Goal: Task Accomplishment & Management: Use online tool/utility

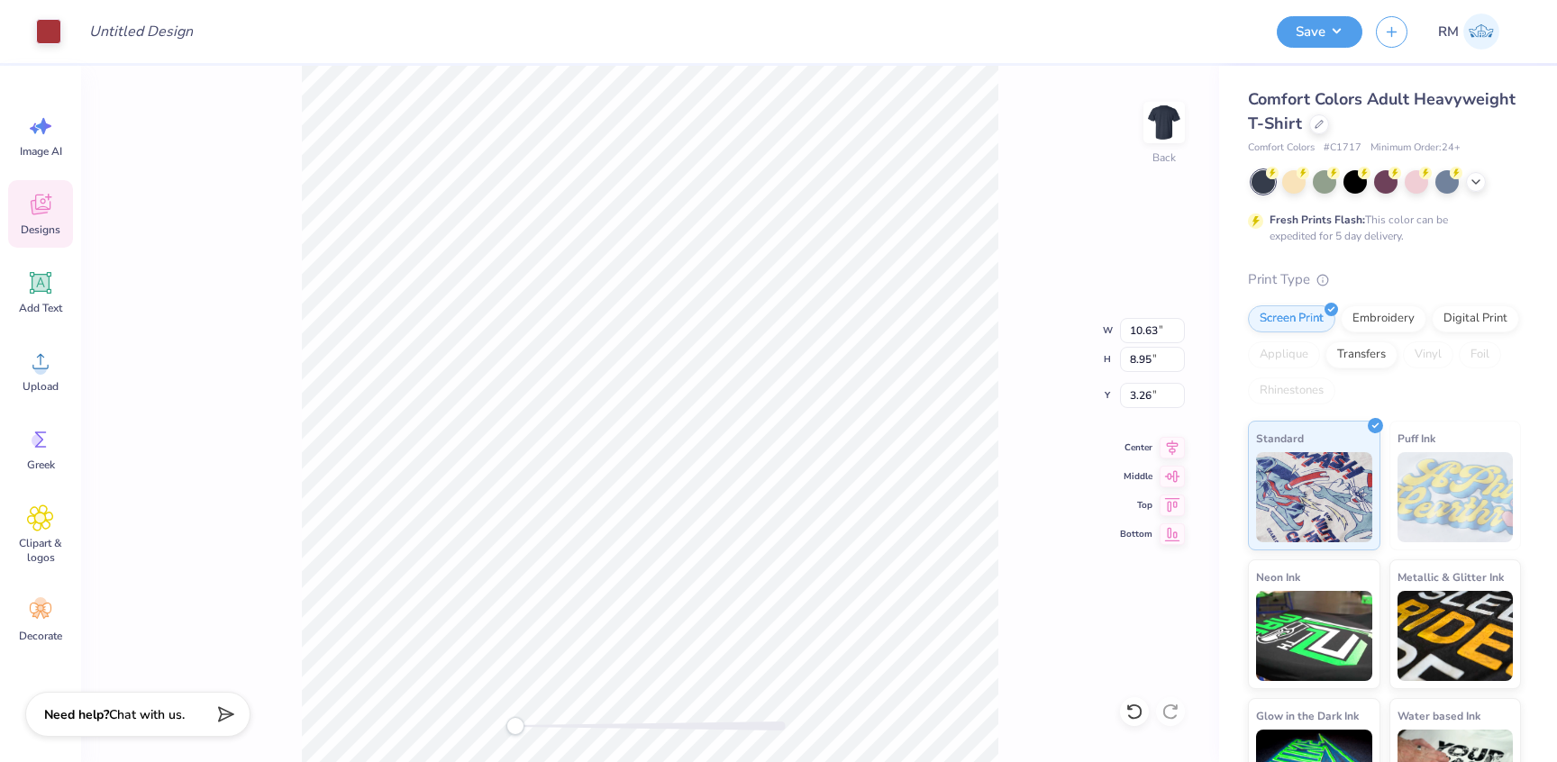
type input "10.63"
type input "8.95"
type input "3.26"
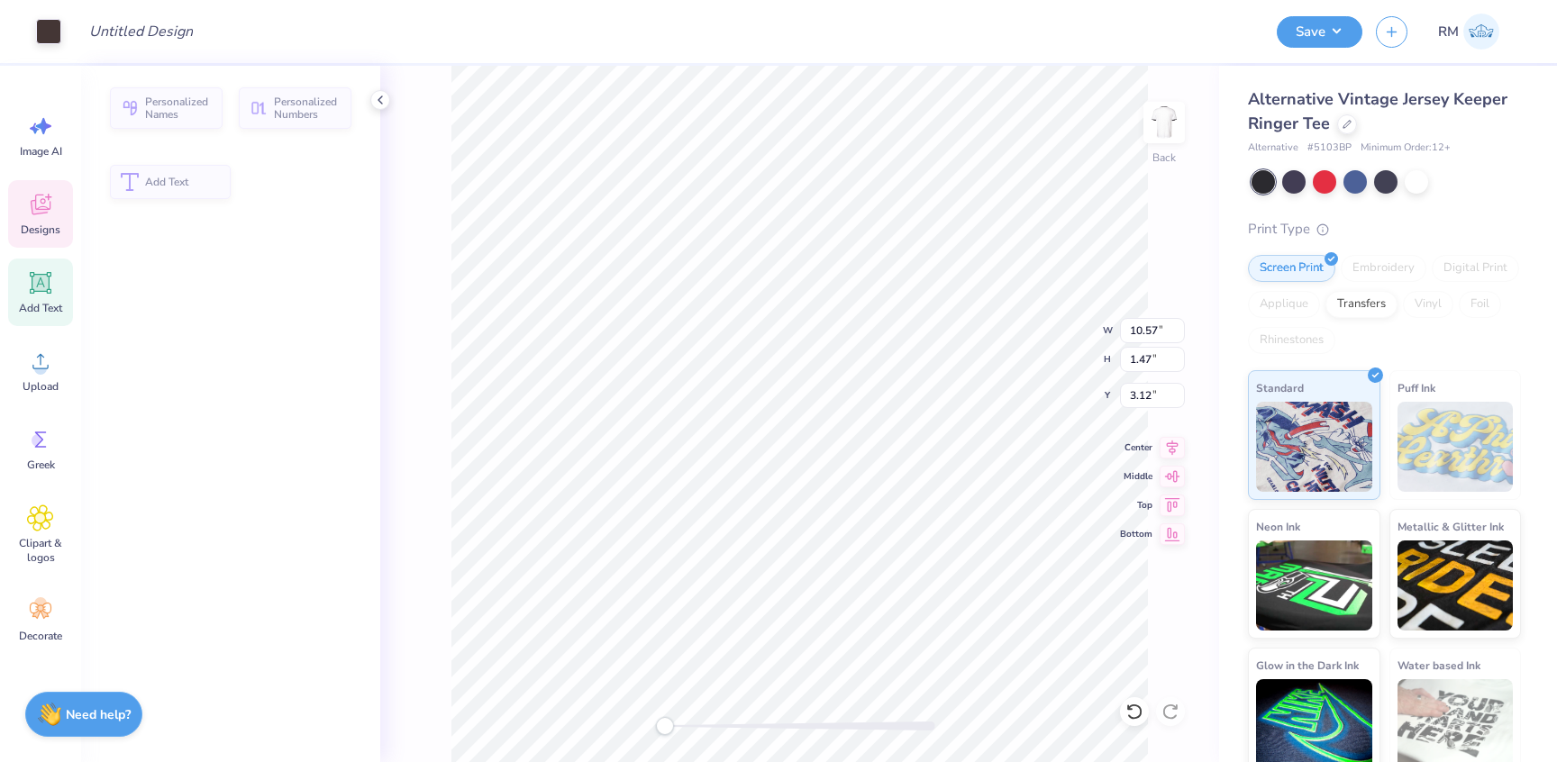
type input "10.57"
type input "1.47"
type input "3.12"
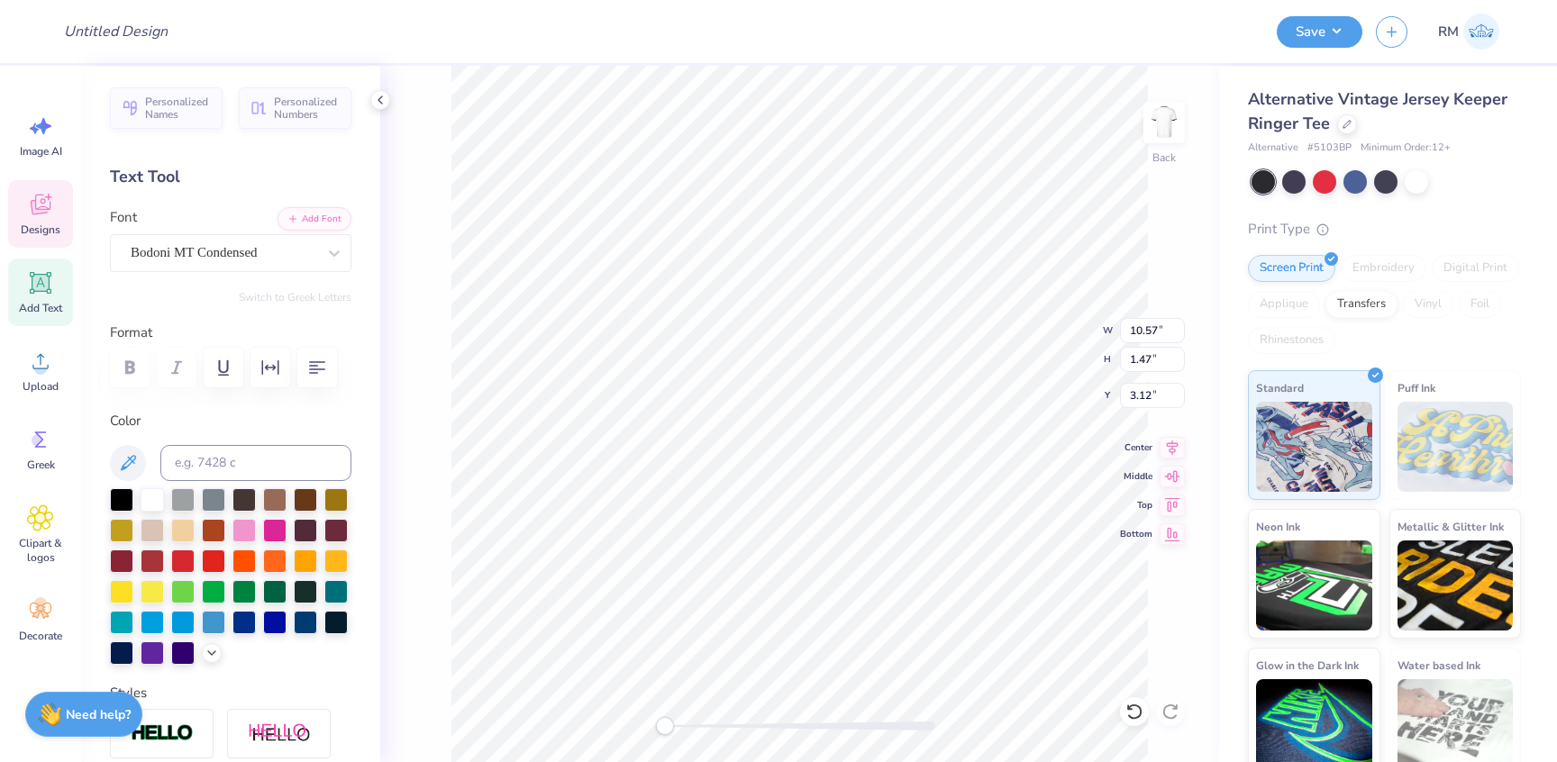
scroll to position [0, 5]
type textarea "I"
type textarea "PHI DELTA THETA"
click at [441, 330] on div "Back W 10.57 10.57 " H 1.47 1.47 " Y 3.12 3.12 " Center Middle Top Bottom" at bounding box center [799, 414] width 839 height 696
type input "10.87"
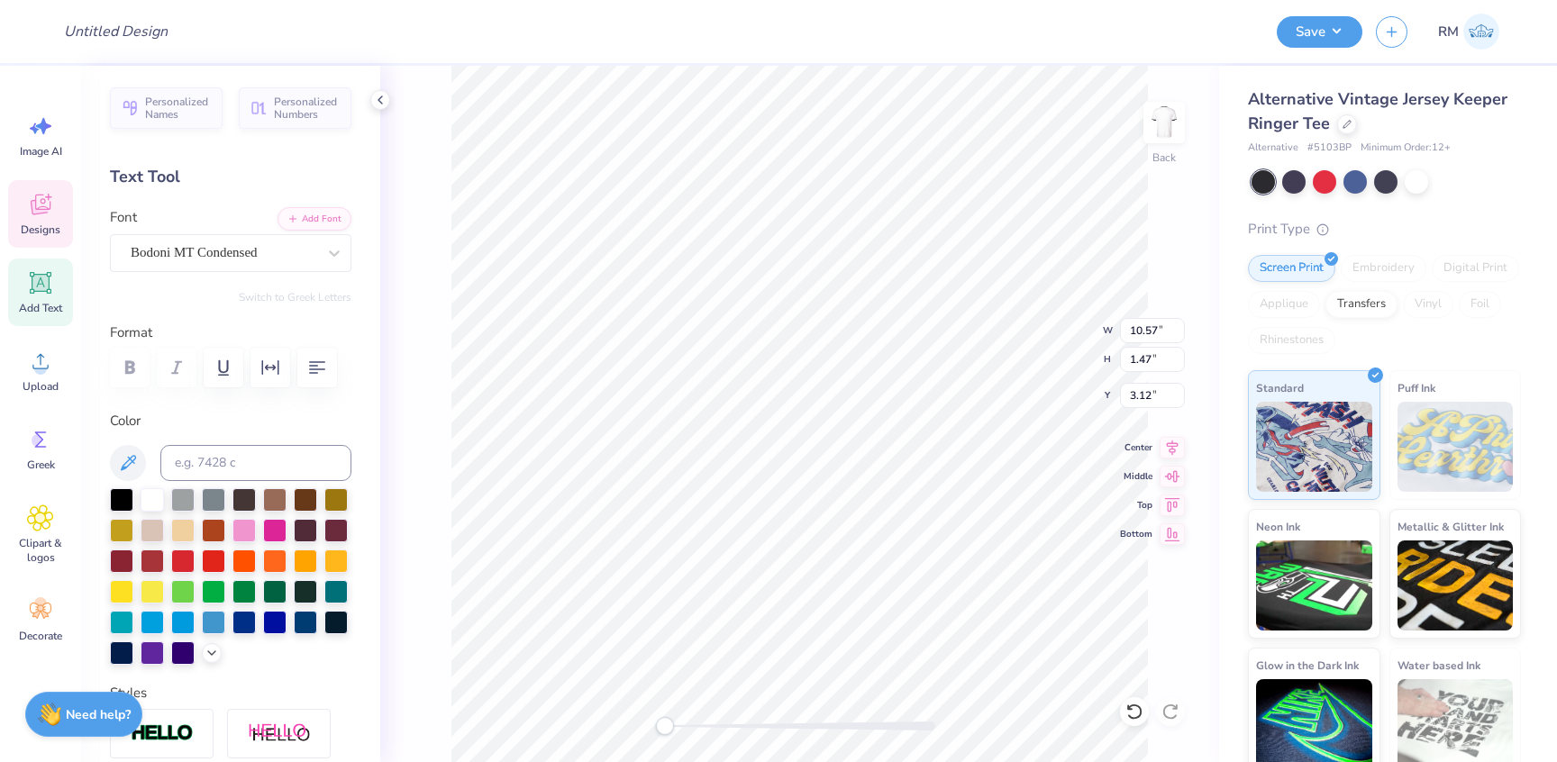
type input "1.46"
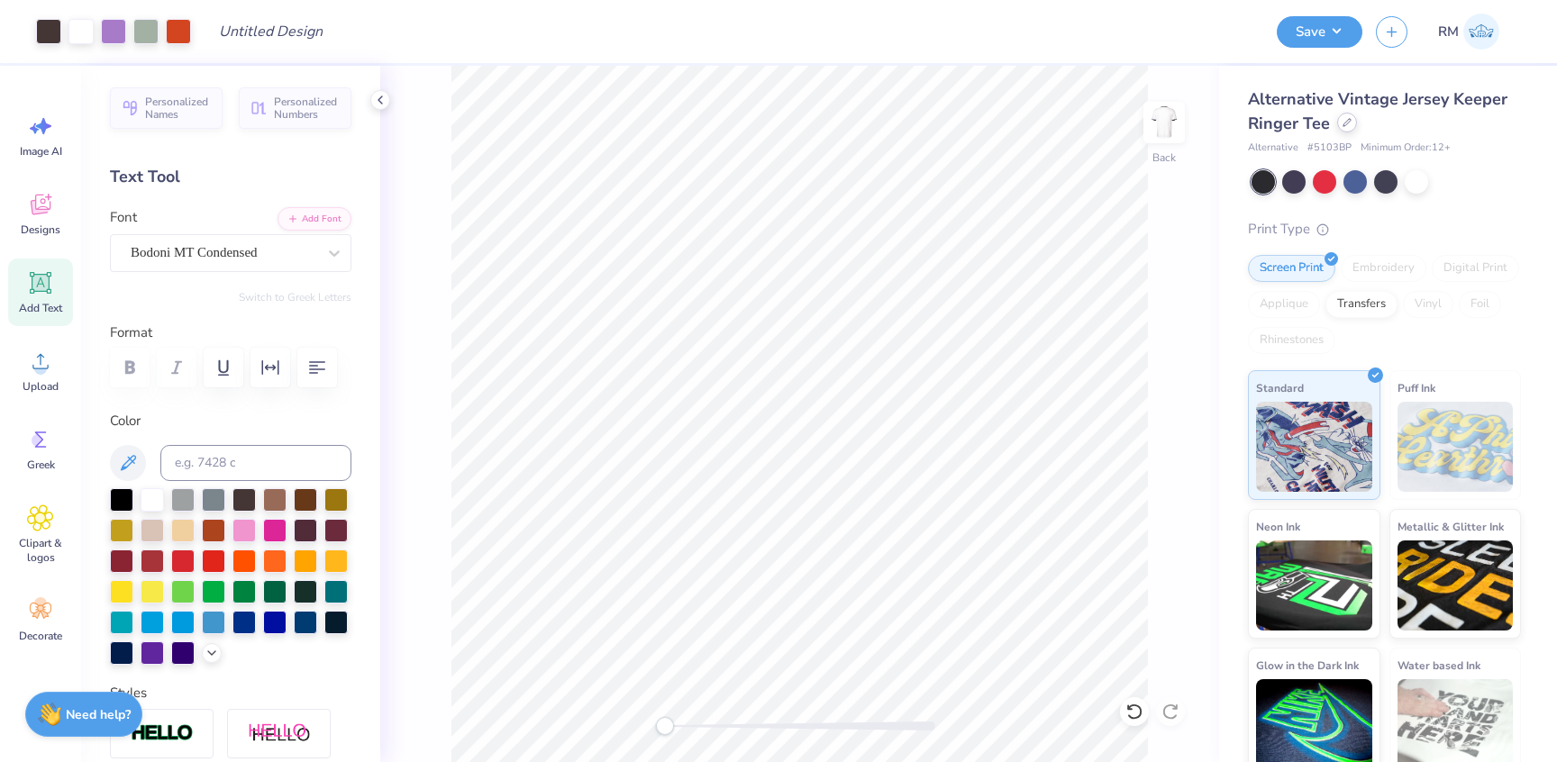
click at [1348, 128] on div at bounding box center [1347, 123] width 20 height 20
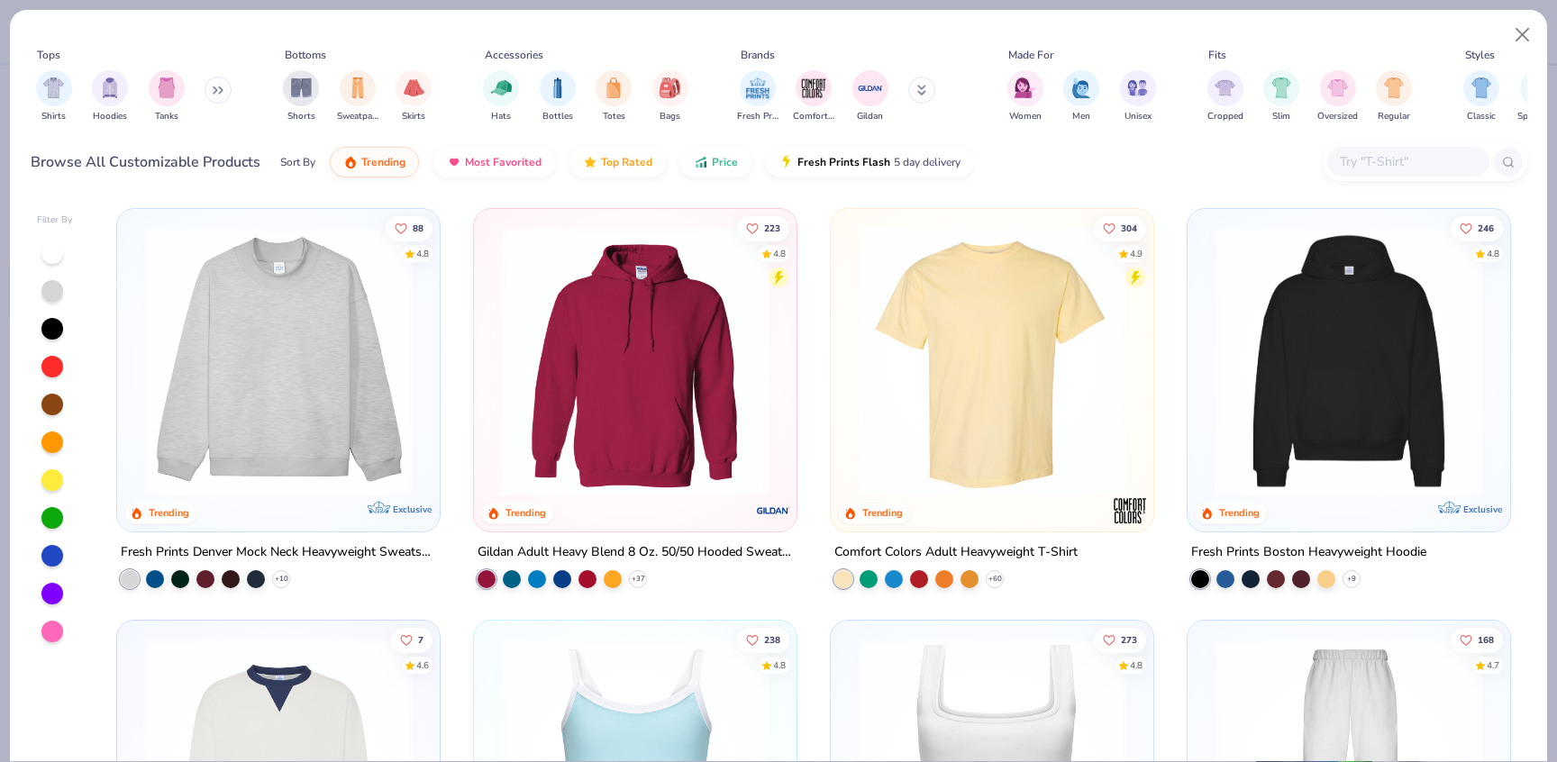
click at [1319, 220] on div at bounding box center [1348, 356] width 304 height 277
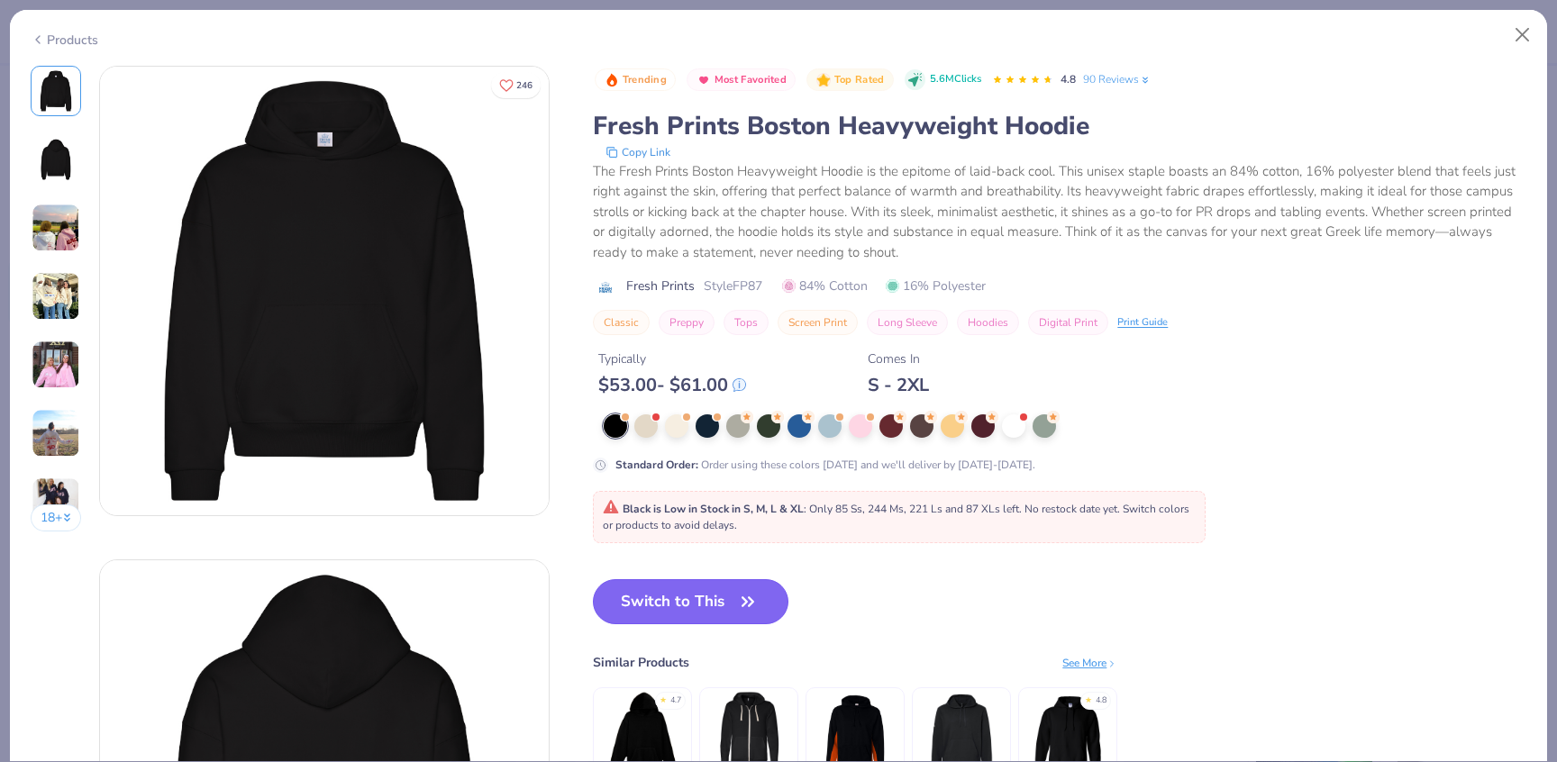
click at [647, 604] on button "Switch to This" at bounding box center [690, 601] width 195 height 45
click at [708, 597] on button "Switch to This" at bounding box center [690, 601] width 195 height 45
click at [719, 611] on button "Switch to This" at bounding box center [690, 601] width 195 height 45
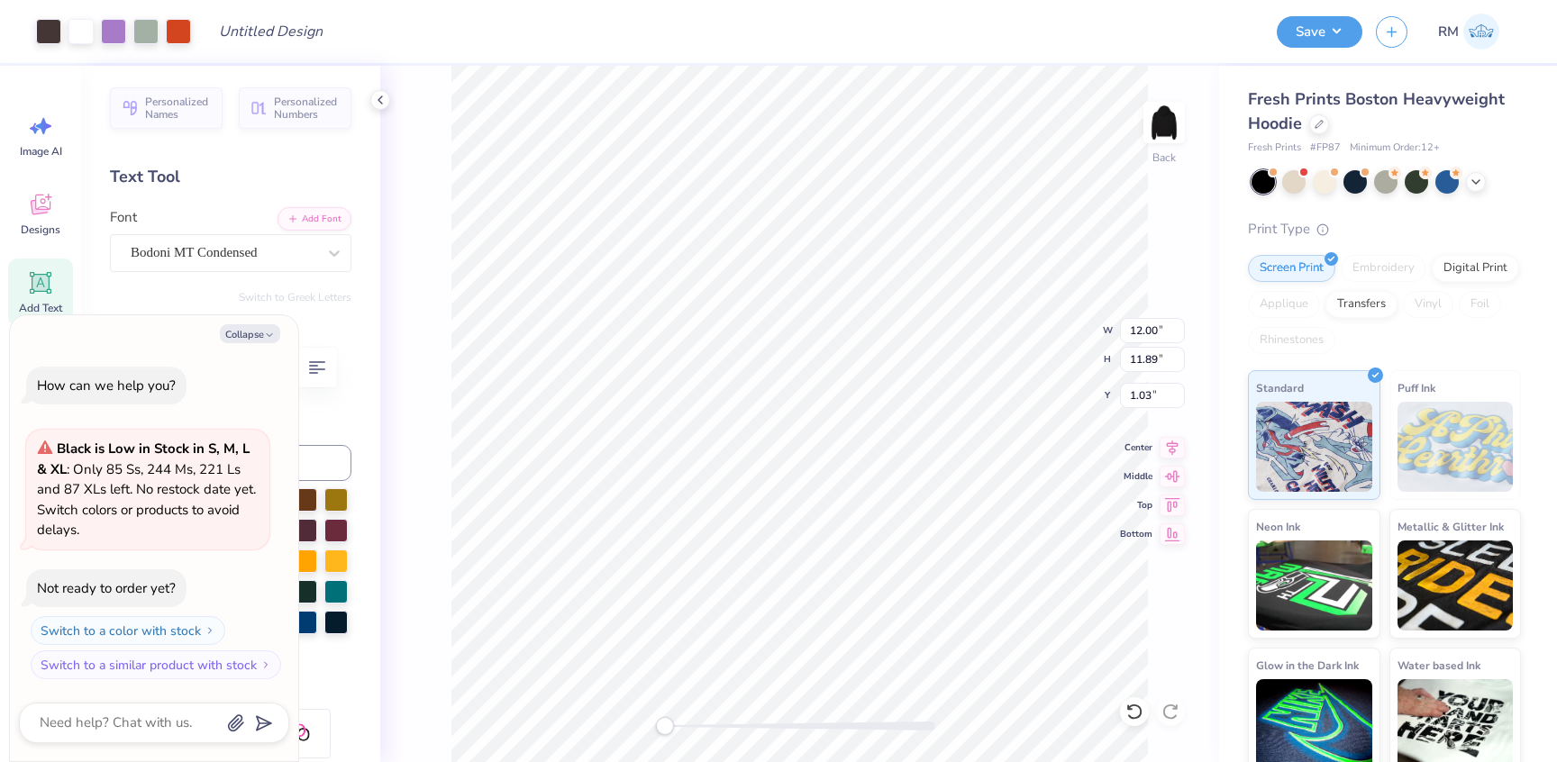
type textarea "x"
type input "6.57"
type input "8.29"
type input "4.21"
type textarea "x"
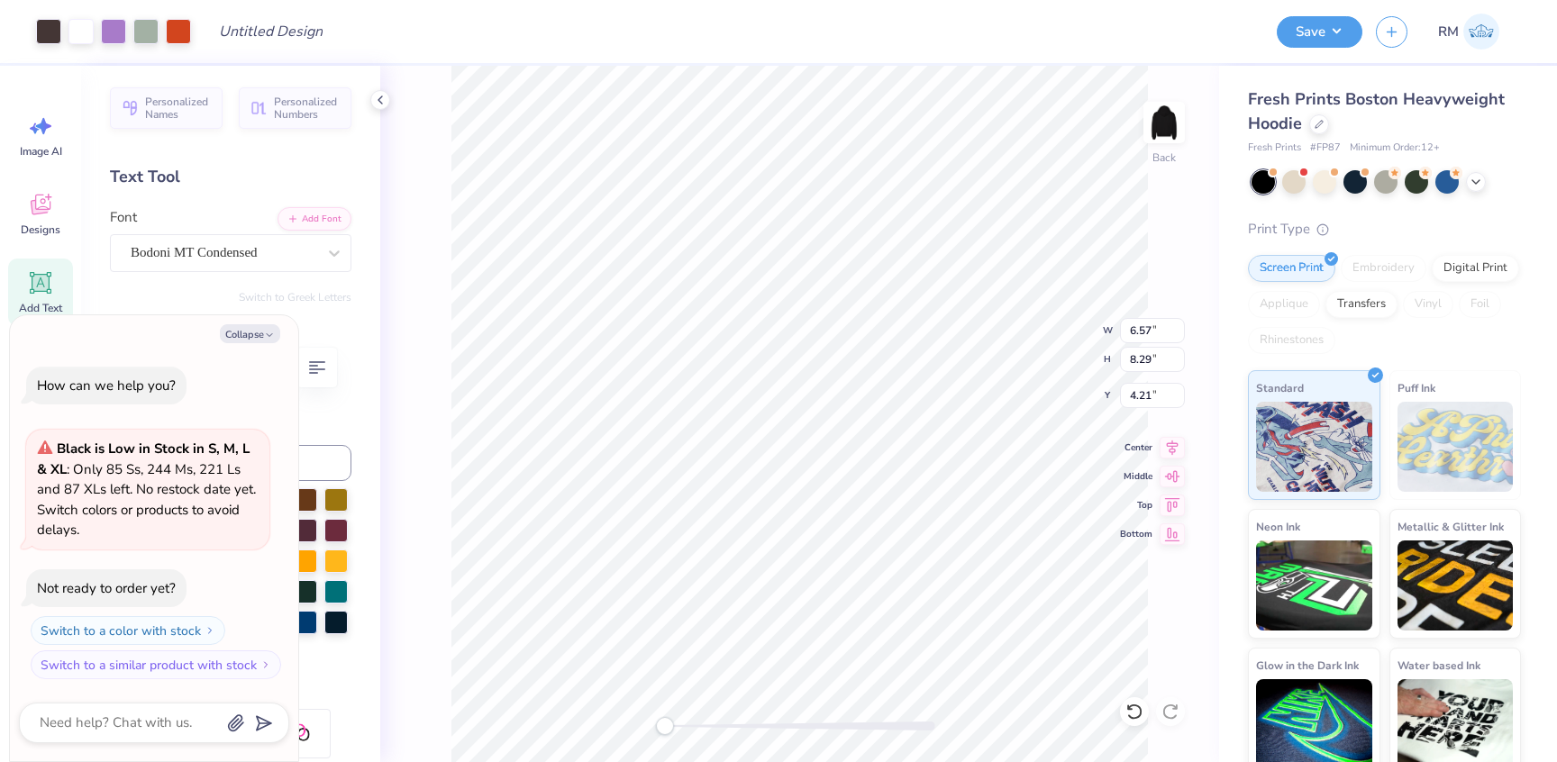
type input "3.00"
click at [50, 23] on div at bounding box center [48, 29] width 25 height 25
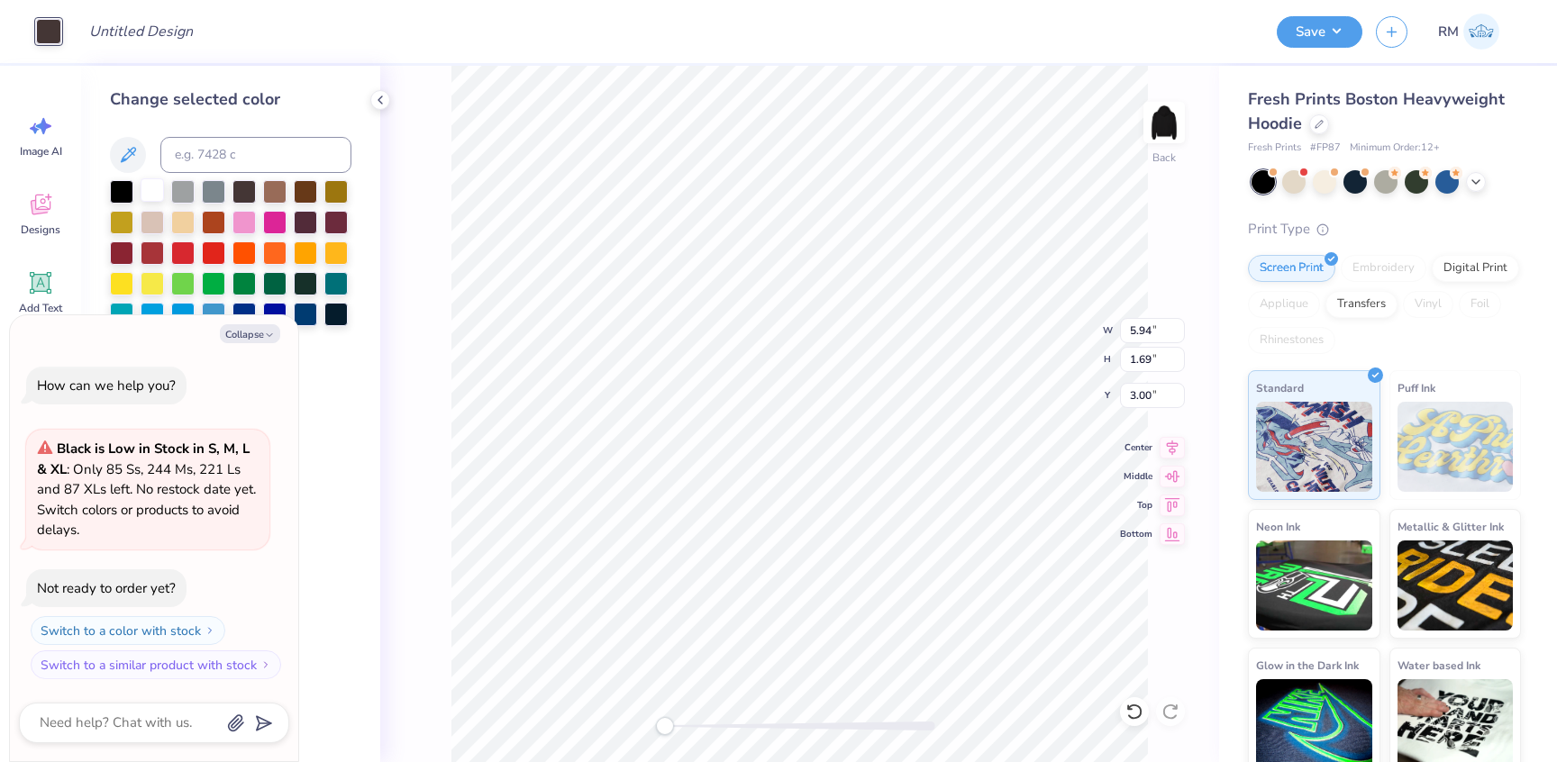
click at [151, 186] on div at bounding box center [152, 189] width 23 height 23
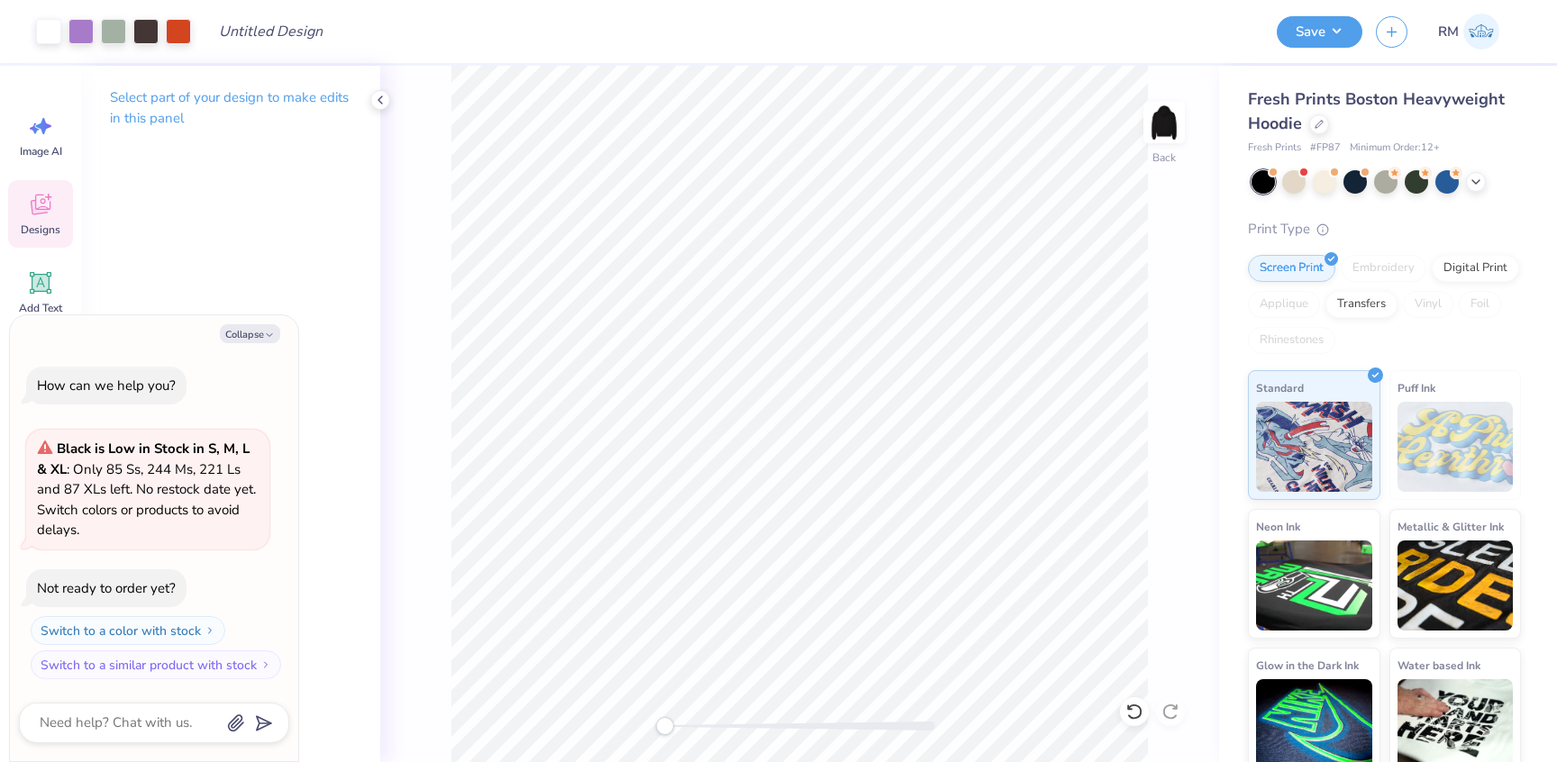
click at [24, 194] on div "Designs" at bounding box center [40, 214] width 65 height 68
type textarea "x"
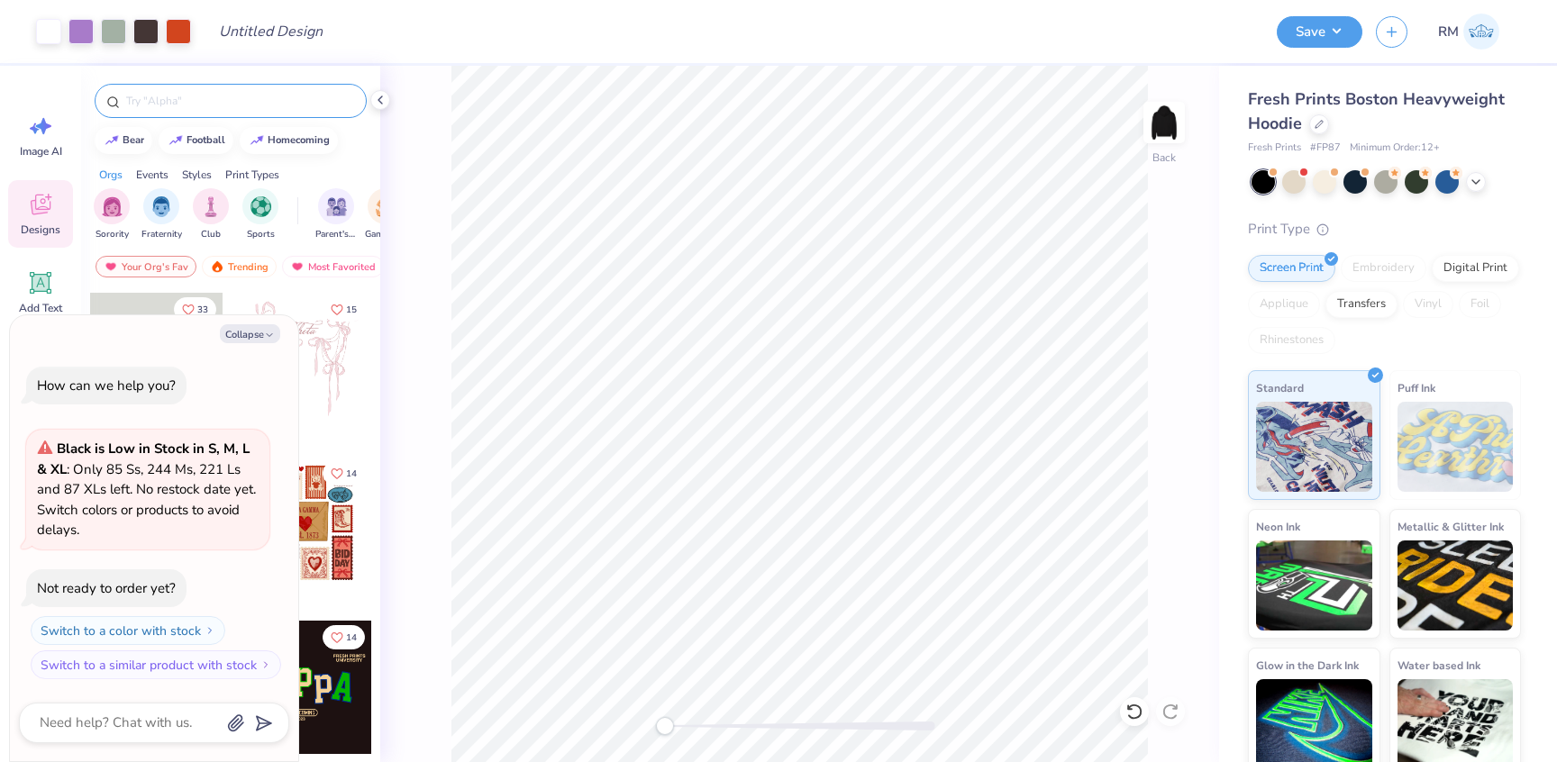
click at [250, 104] on input "text" at bounding box center [239, 101] width 231 height 18
type input "camo"
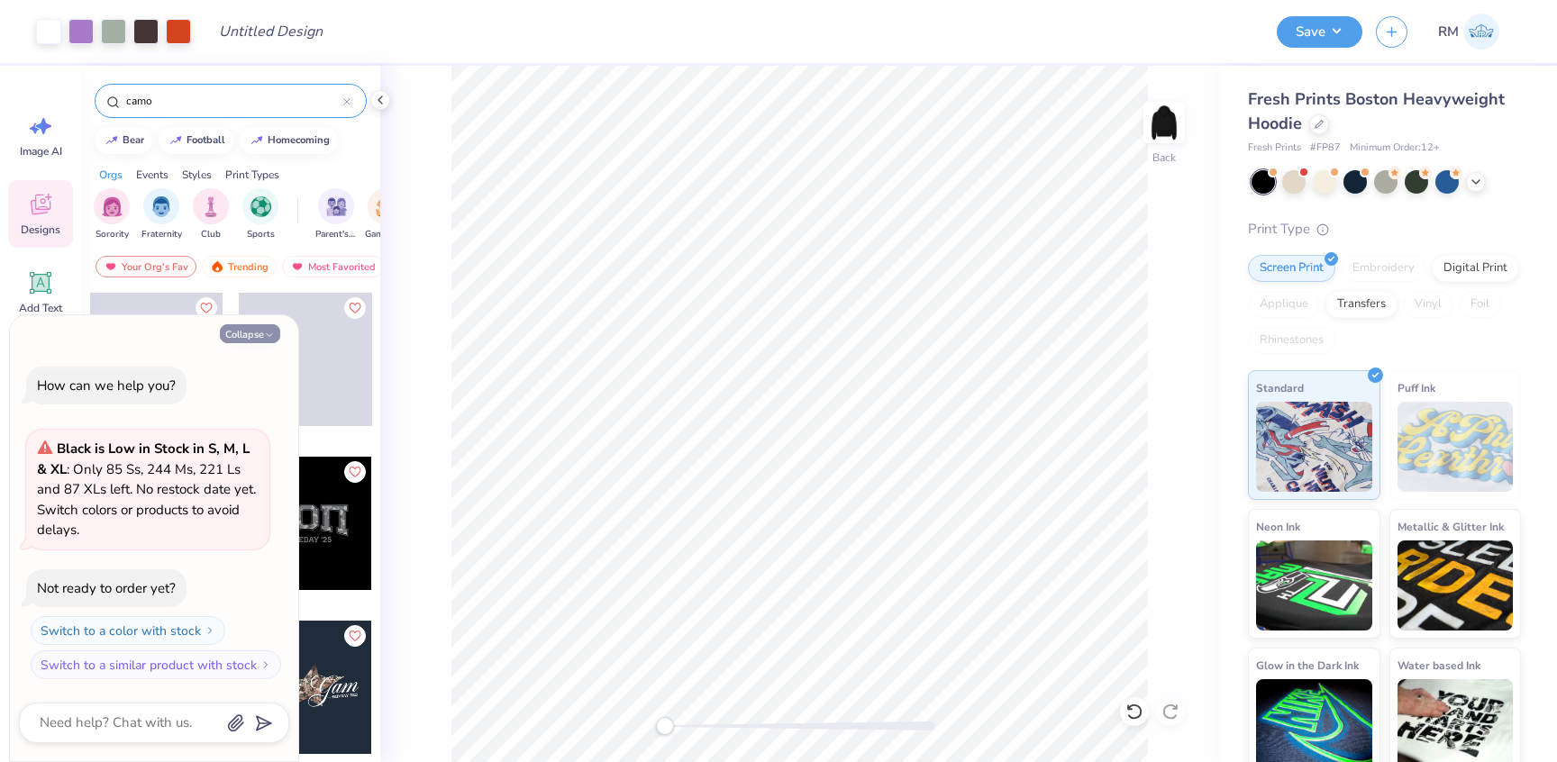
click at [259, 329] on button "Collapse" at bounding box center [250, 333] width 60 height 19
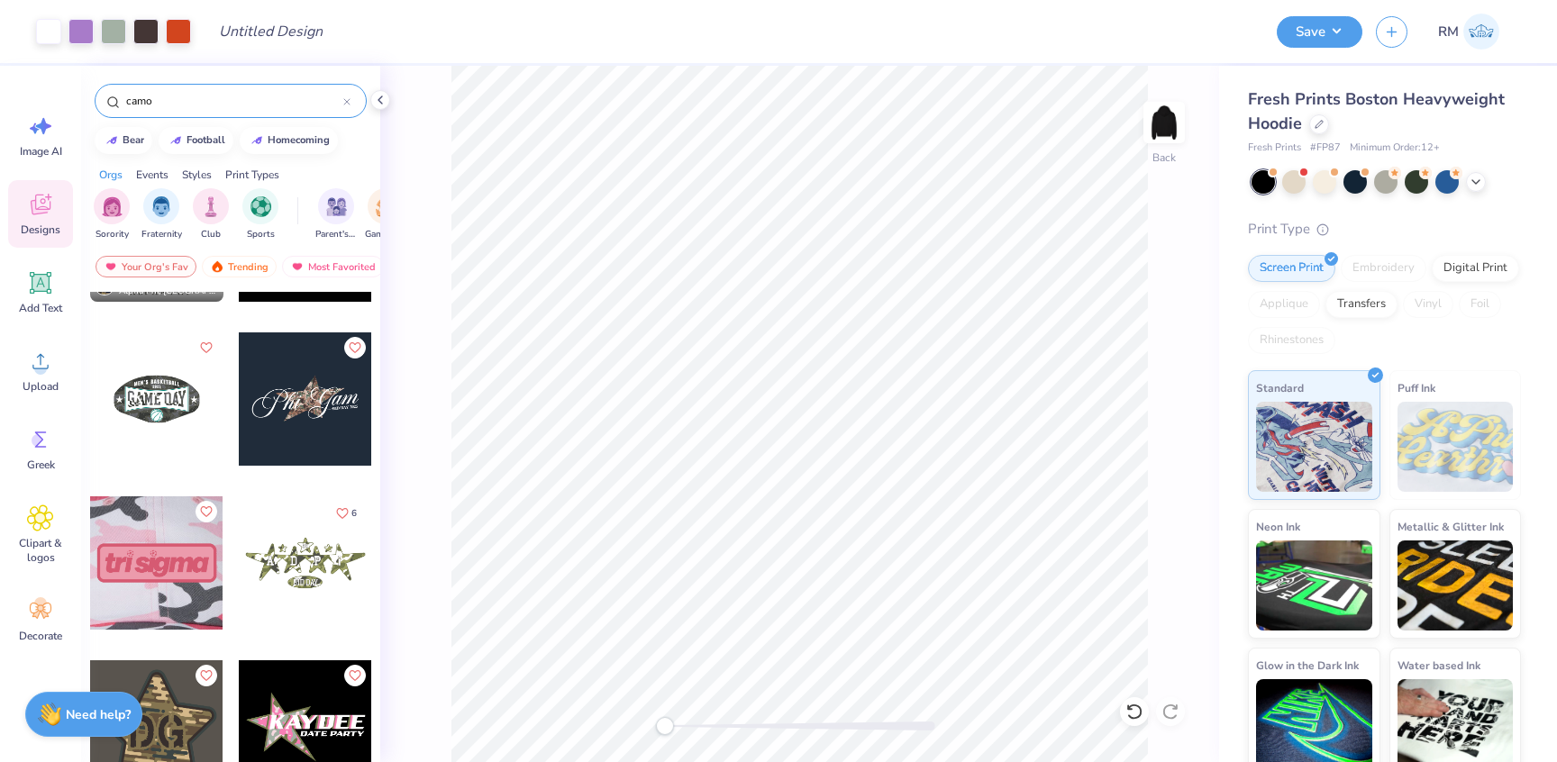
scroll to position [286, 0]
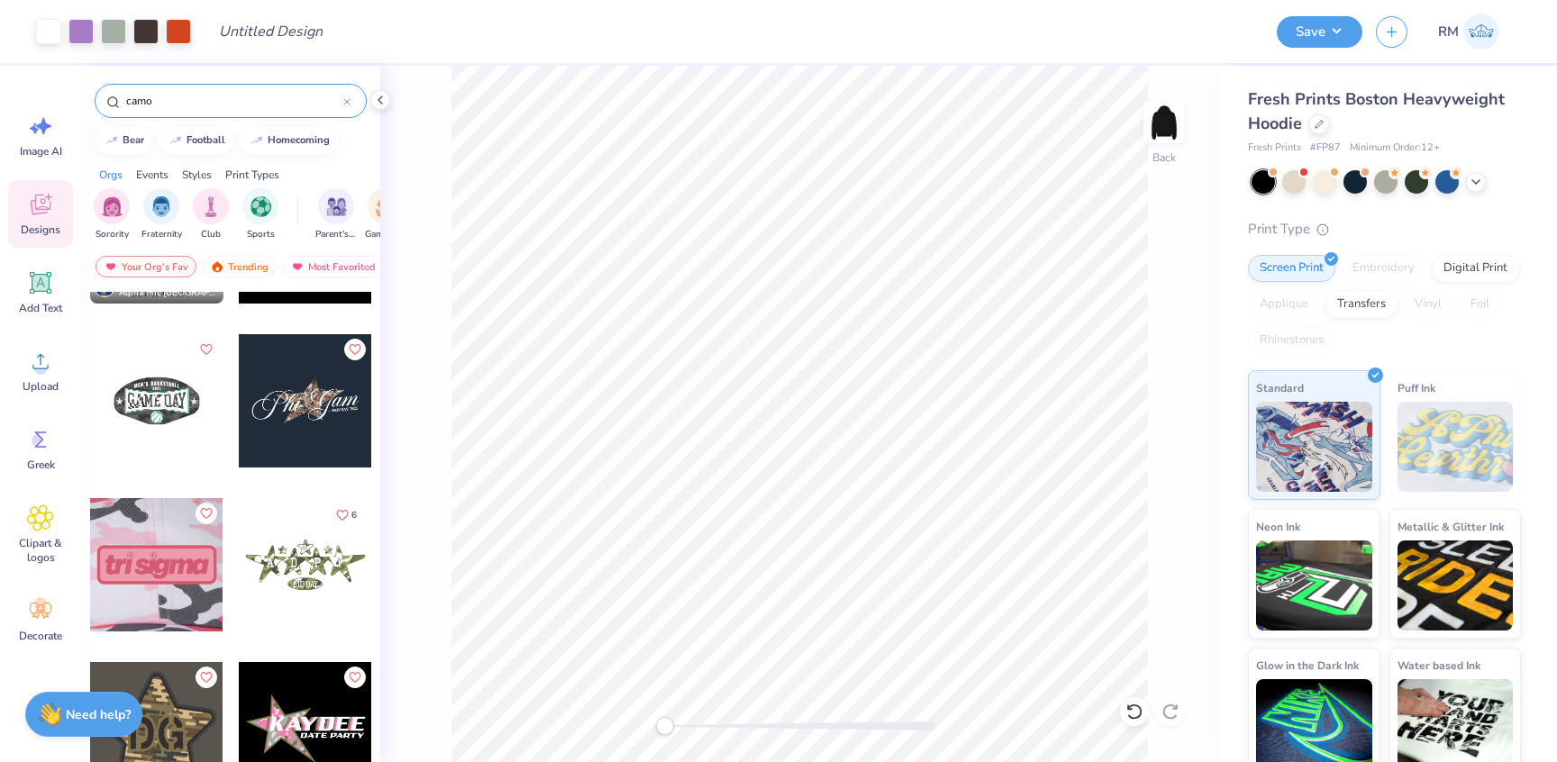
click at [171, 423] on div at bounding box center [156, 400] width 133 height 133
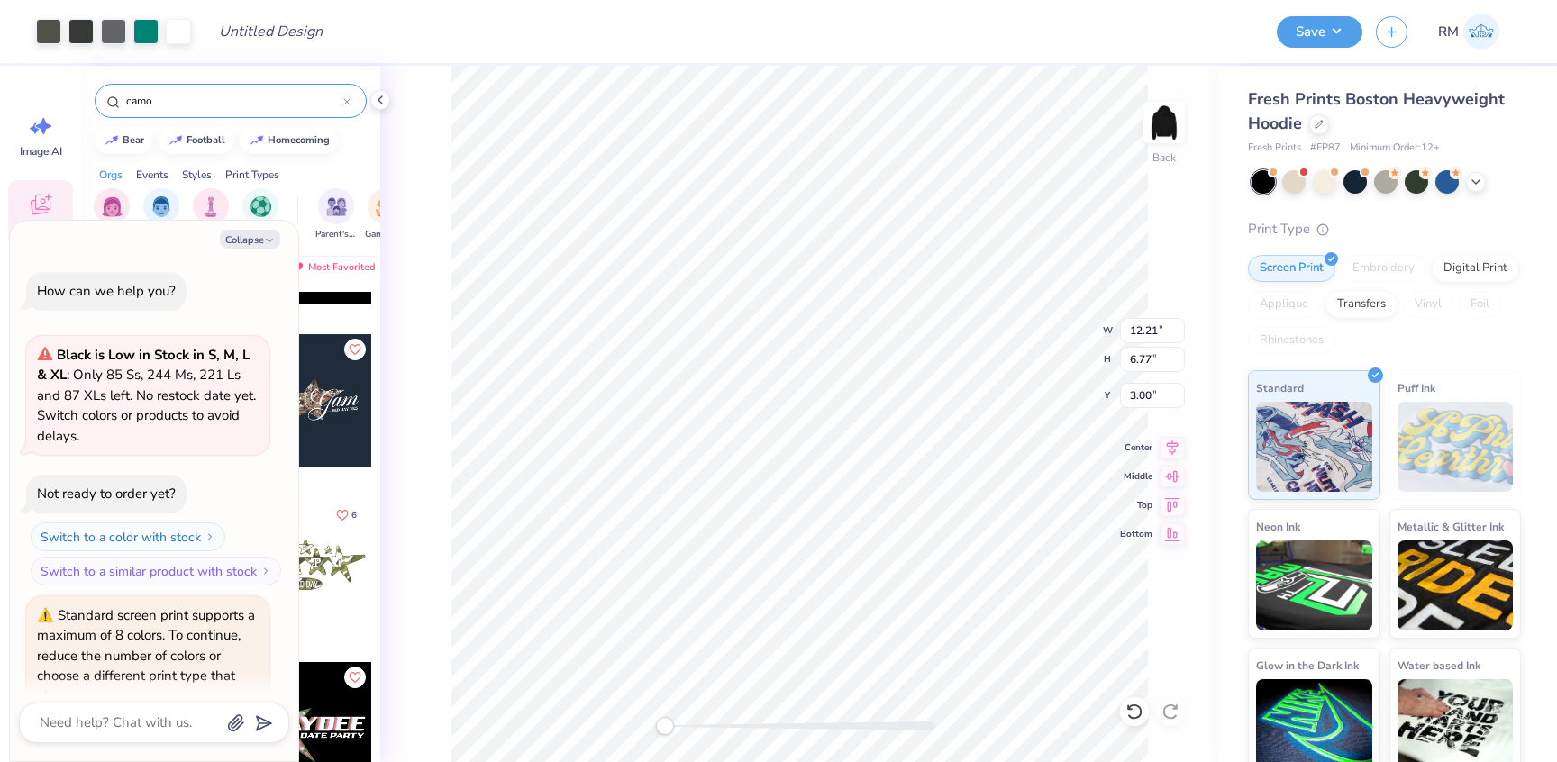
scroll to position [85, 0]
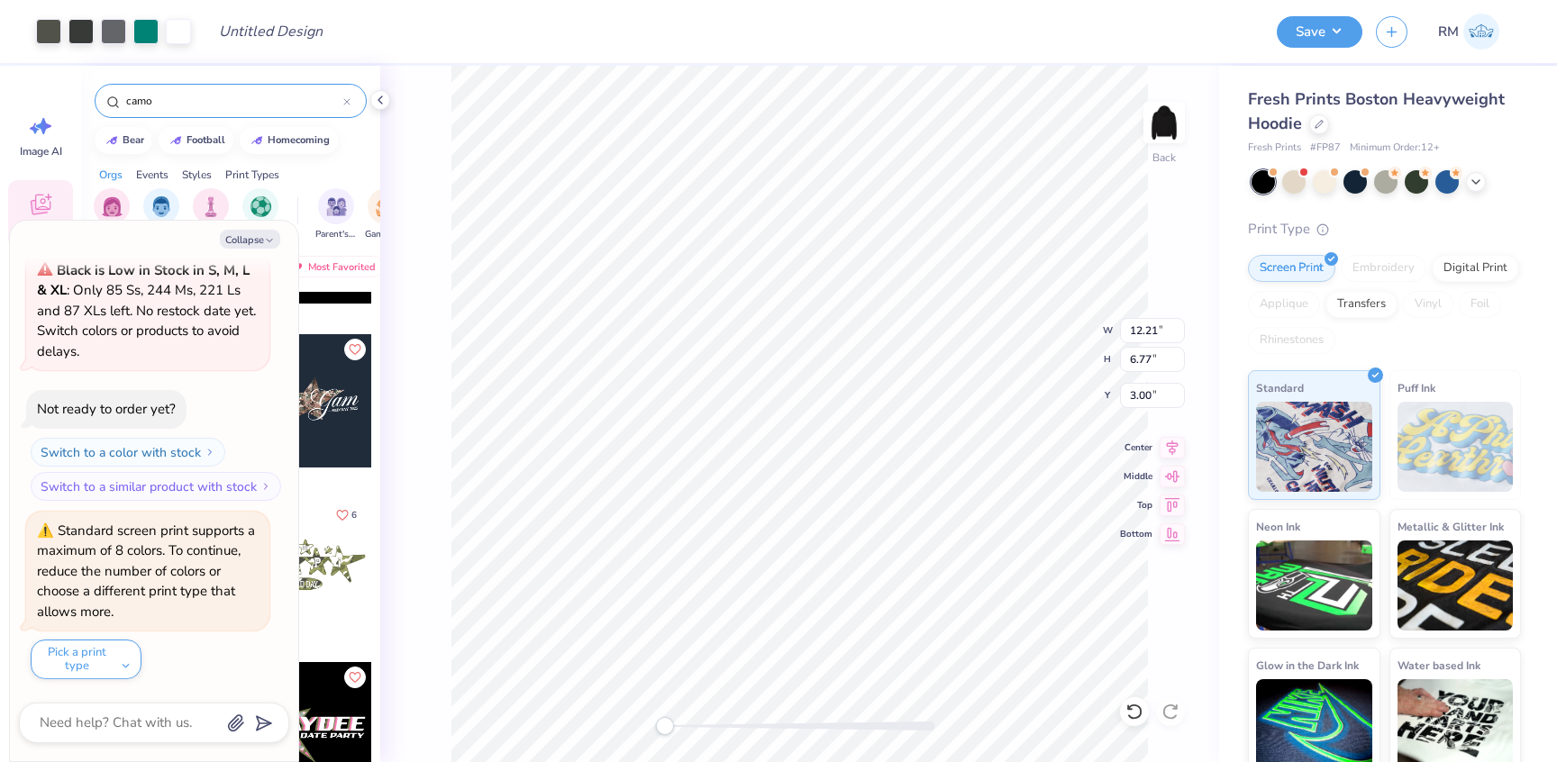
type textarea "x"
